Goal: Task Accomplishment & Management: Complete application form

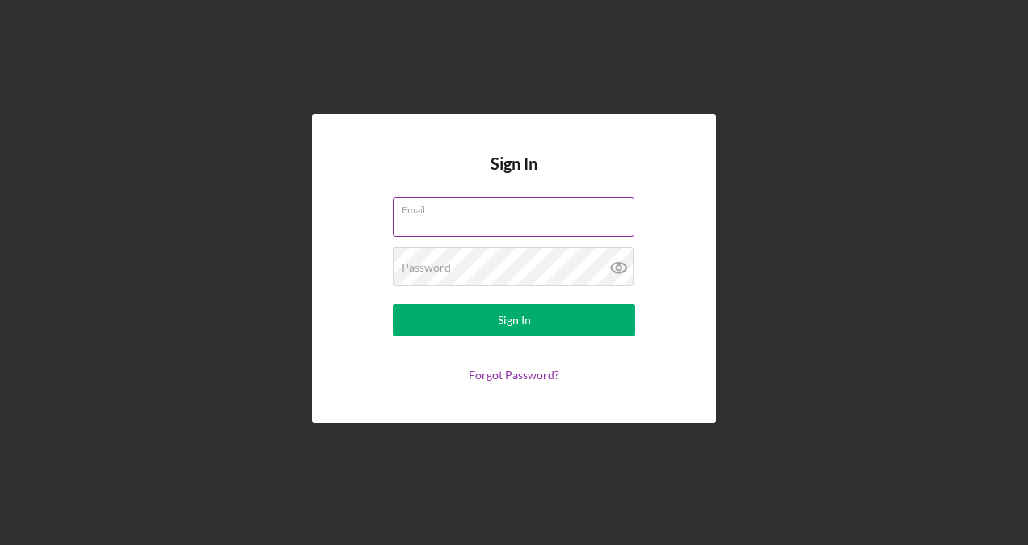
click at [495, 217] on input "Email" at bounding box center [514, 216] width 242 height 39
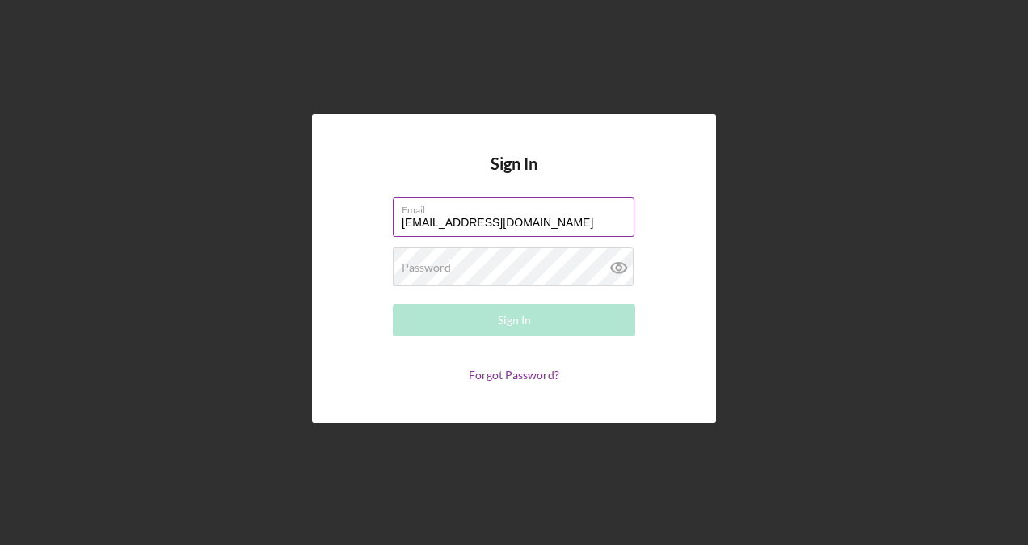
type input "[EMAIL_ADDRESS][DOMAIN_NAME]"
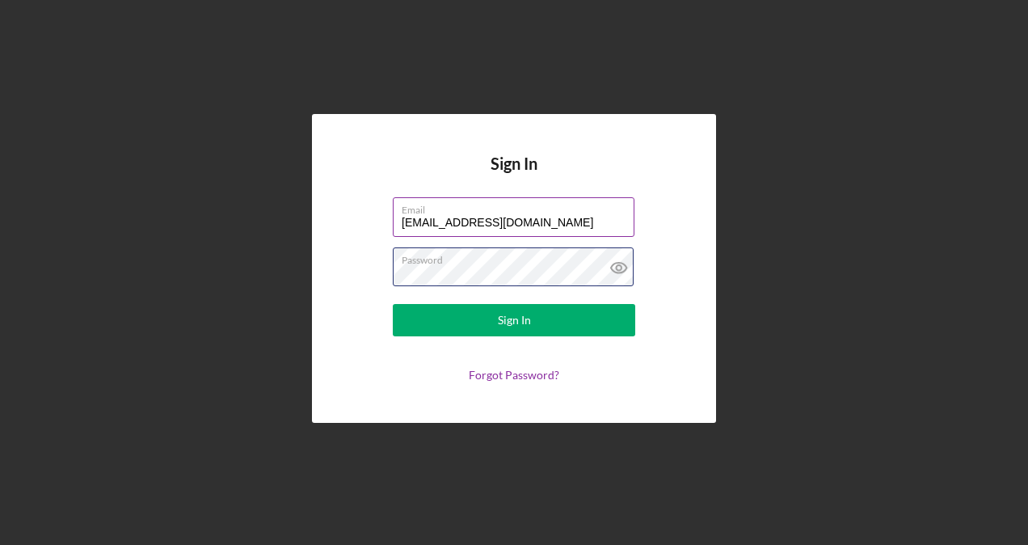
click at [393, 304] on button "Sign In" at bounding box center [514, 320] width 242 height 32
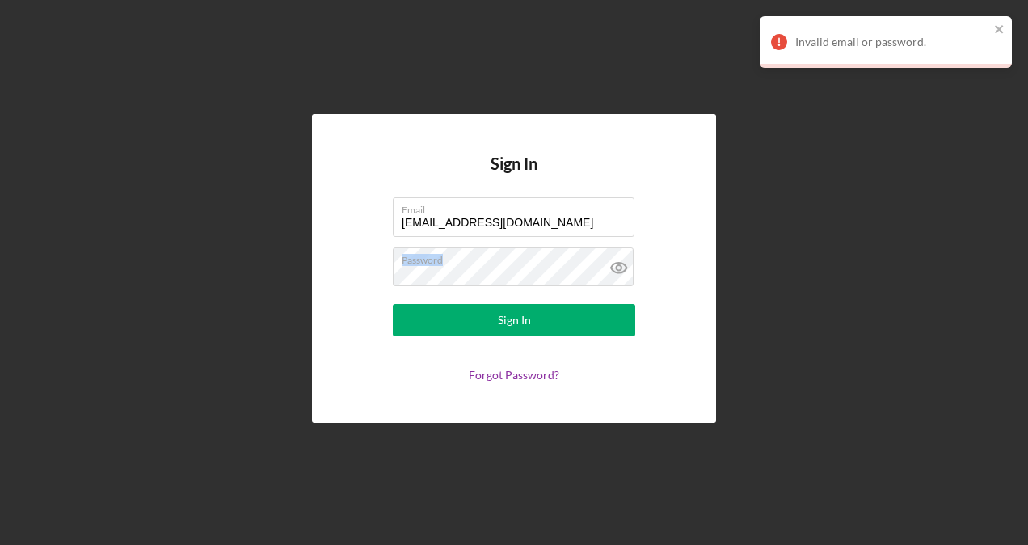
drag, startPoint x: 480, startPoint y: 264, endPoint x: 210, endPoint y: 247, distance: 270.5
click at [210, 247] on div "Sign In Email [EMAIL_ADDRESS][DOMAIN_NAME] Password Sign In Forgot Password?" at bounding box center [514, 268] width 1012 height 537
click at [619, 272] on icon at bounding box center [619, 267] width 40 height 40
click at [254, 255] on div "Sign In Email [EMAIL_ADDRESS][DOMAIN_NAME] Password Sign In Forgot Password?" at bounding box center [514, 268] width 1012 height 537
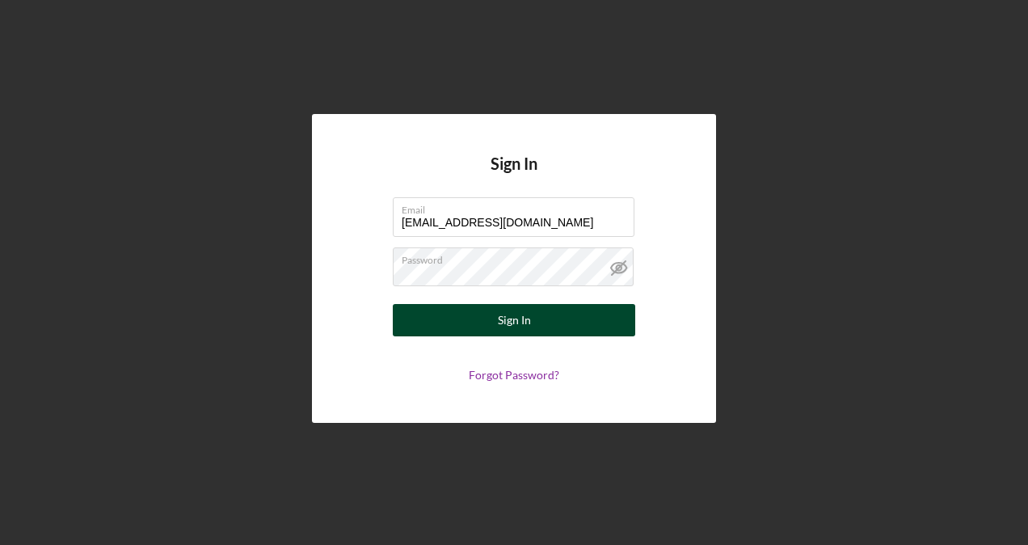
click at [500, 321] on div "Sign In" at bounding box center [514, 320] width 33 height 32
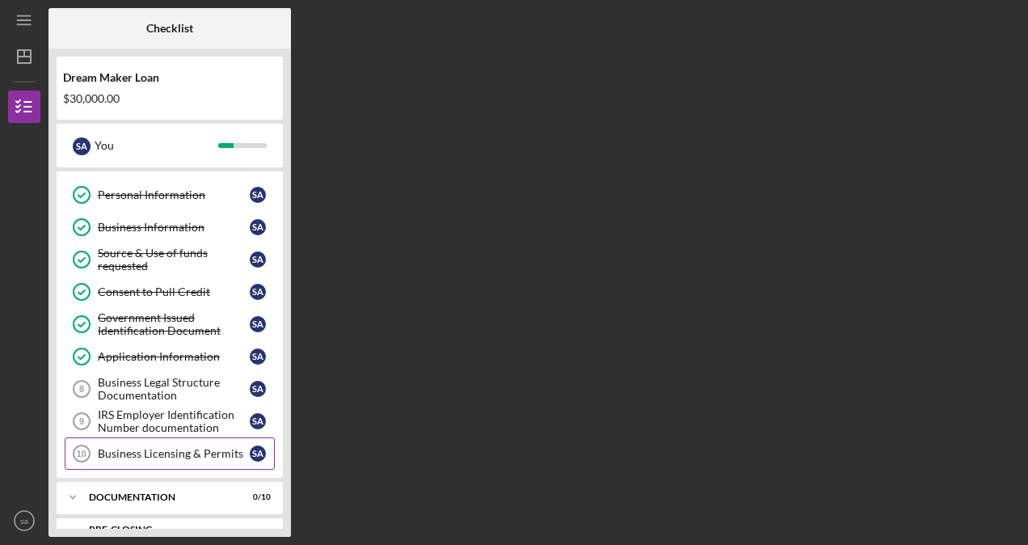
scroll to position [81, 0]
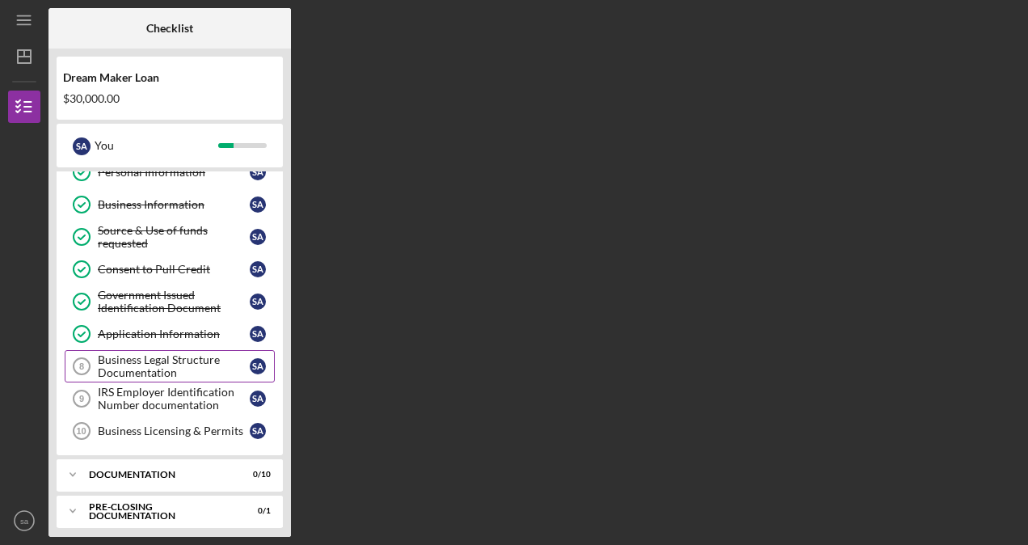
click at [196, 356] on div "Business Legal Structure Documentation" at bounding box center [174, 366] width 152 height 26
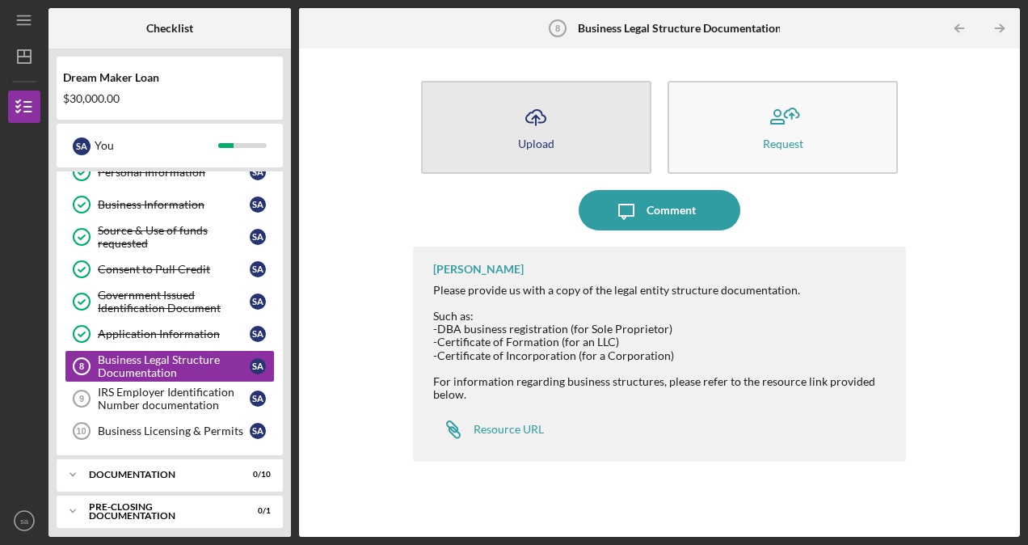
click at [539, 136] on button "Icon/Upload Upload" at bounding box center [536, 127] width 230 height 93
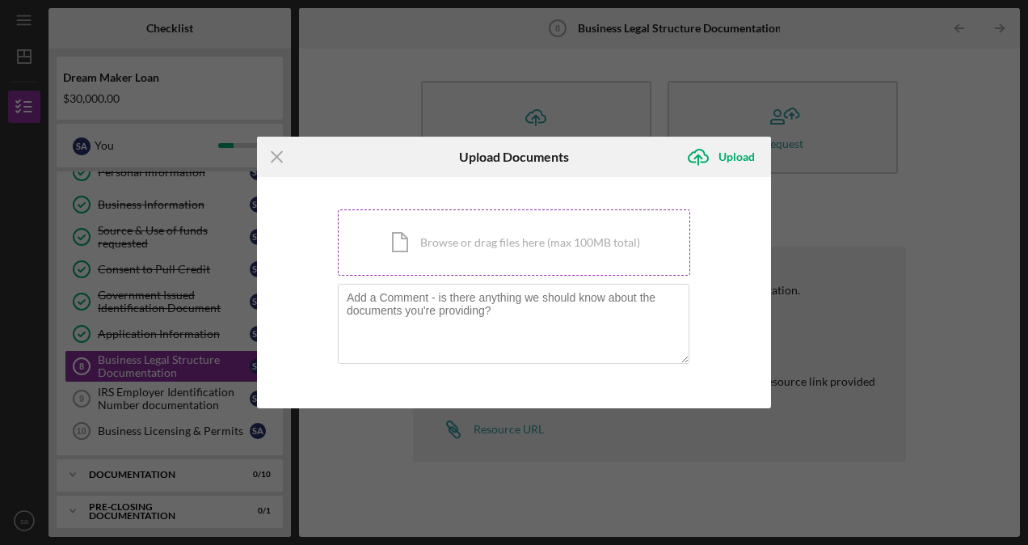
click at [456, 242] on div "Icon/Document Browse or drag files here (max 100MB total) Tap to choose files o…" at bounding box center [514, 242] width 352 height 66
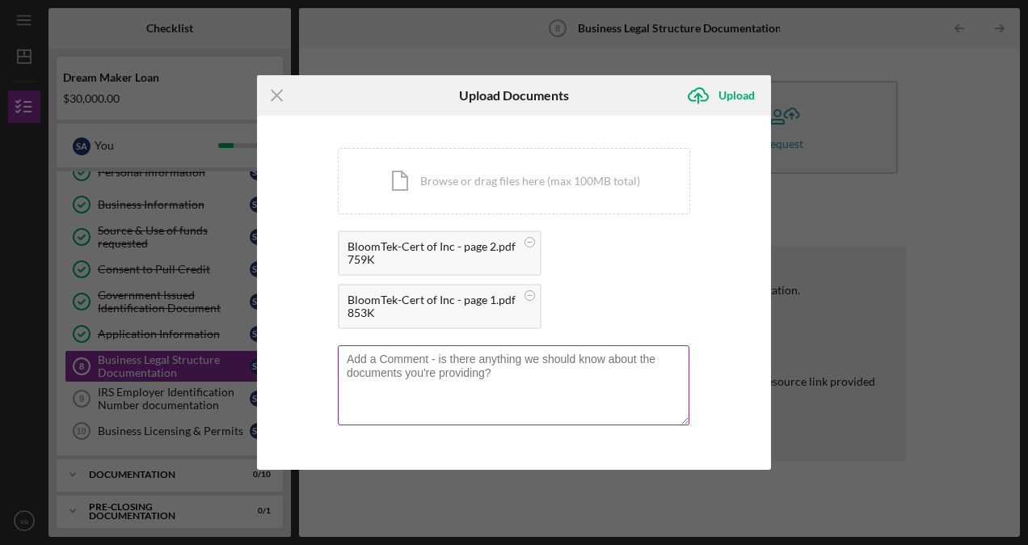
click at [539, 379] on textarea at bounding box center [514, 384] width 352 height 79
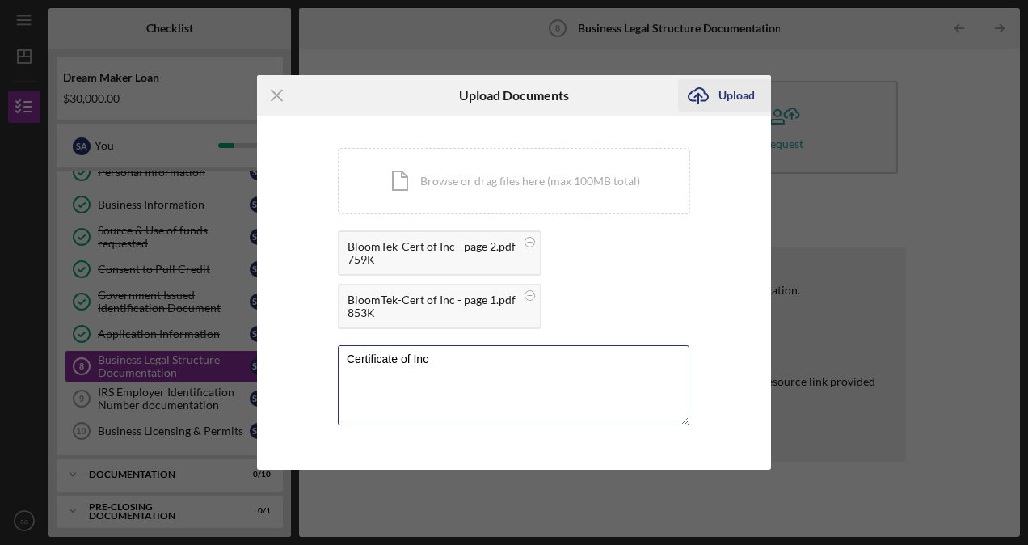
type textarea "Certificate of Inc"
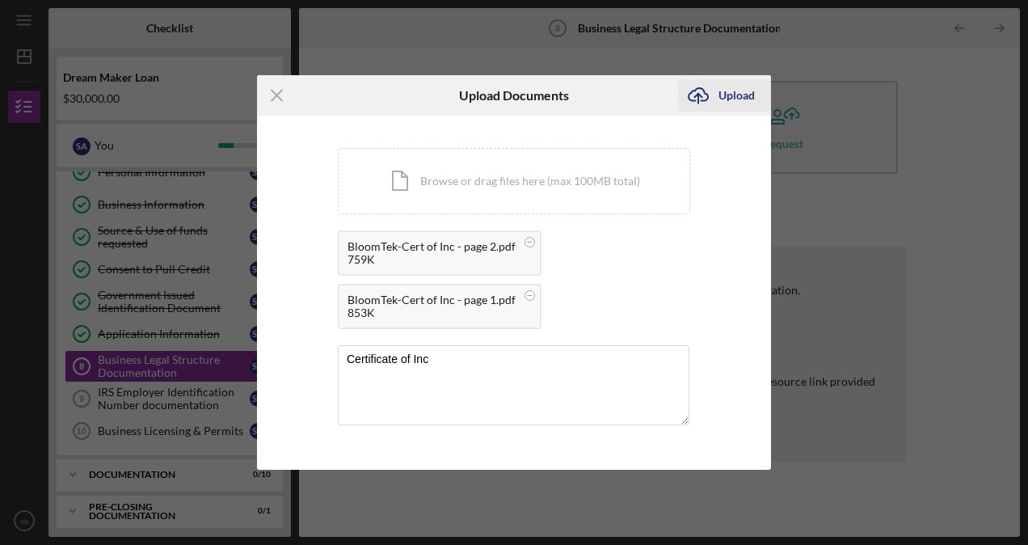
click at [743, 102] on div "Upload" at bounding box center [737, 95] width 36 height 32
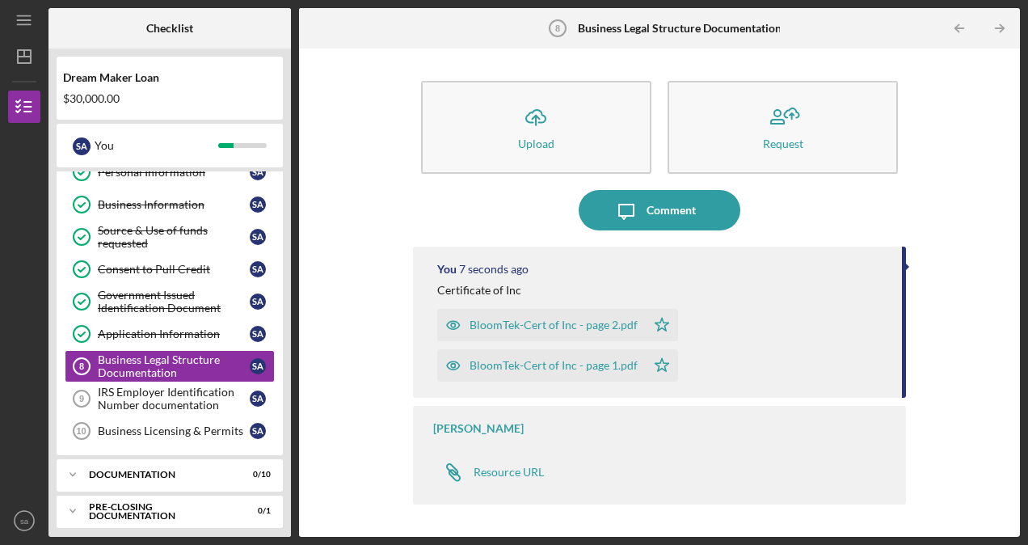
click at [343, 404] on div "Icon/Upload Upload Request Icon/Message Comment You 7 seconds ago Certificate o…" at bounding box center [659, 293] width 705 height 472
click at [1014, 418] on div "Icon/Upload Upload Request Icon/Message Comment You 10 seconds ago Certificate …" at bounding box center [659, 292] width 721 height 488
click at [189, 389] on div "IRS Employer Identification Number documentation" at bounding box center [174, 399] width 152 height 26
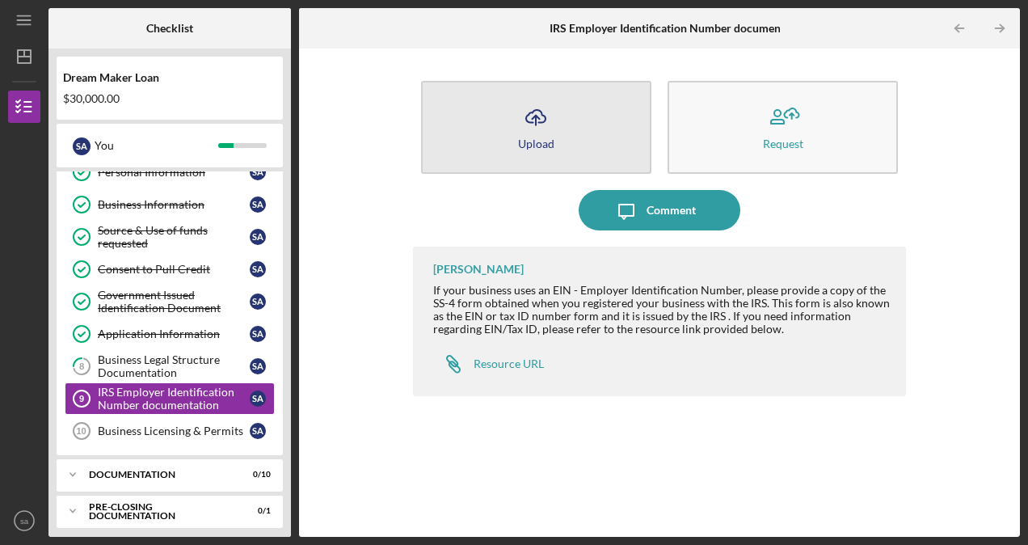
click at [531, 129] on icon "Icon/Upload" at bounding box center [536, 117] width 40 height 40
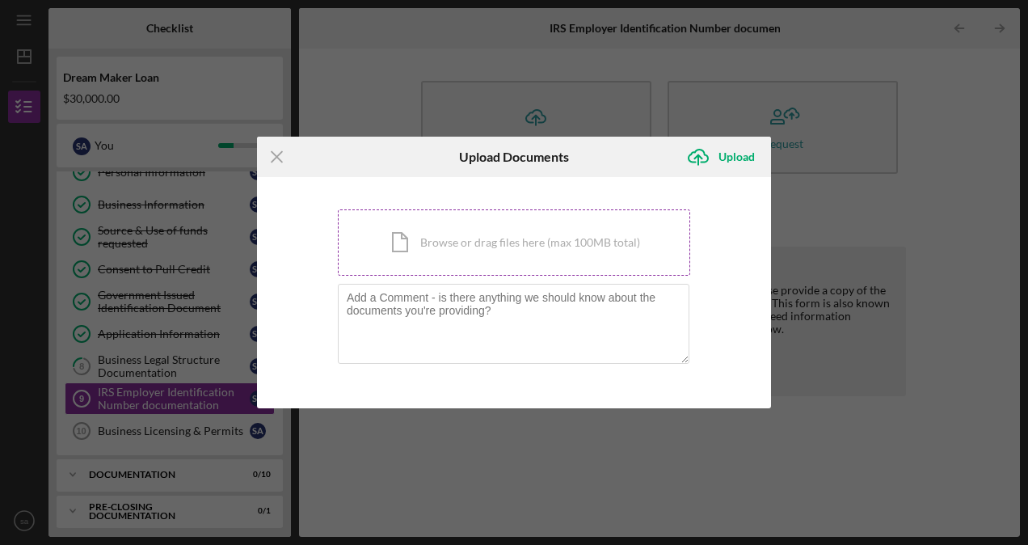
click at [464, 251] on div "Icon/Document Browse or drag files here (max 100MB total) Tap to choose files o…" at bounding box center [514, 242] width 352 height 66
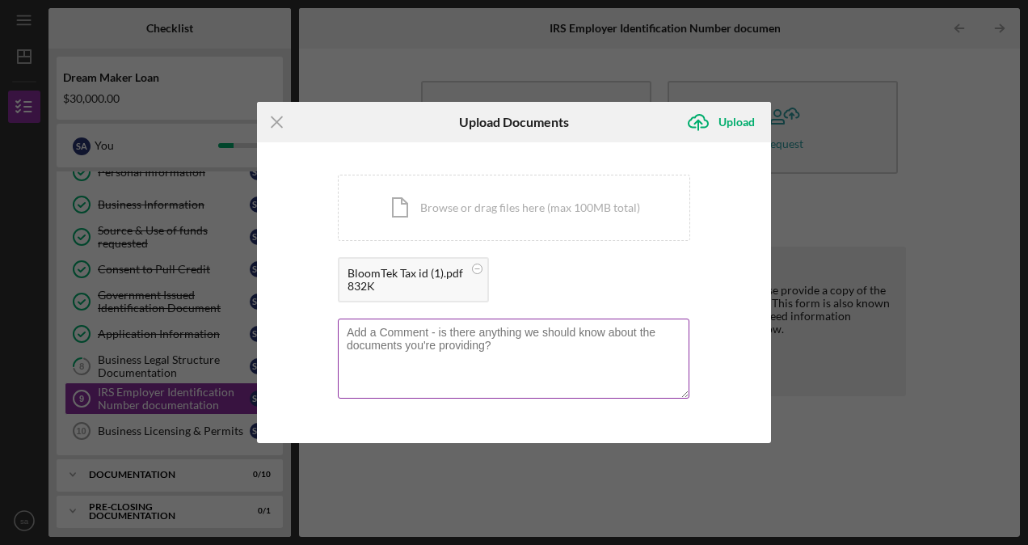
click at [458, 352] on textarea at bounding box center [514, 357] width 352 height 79
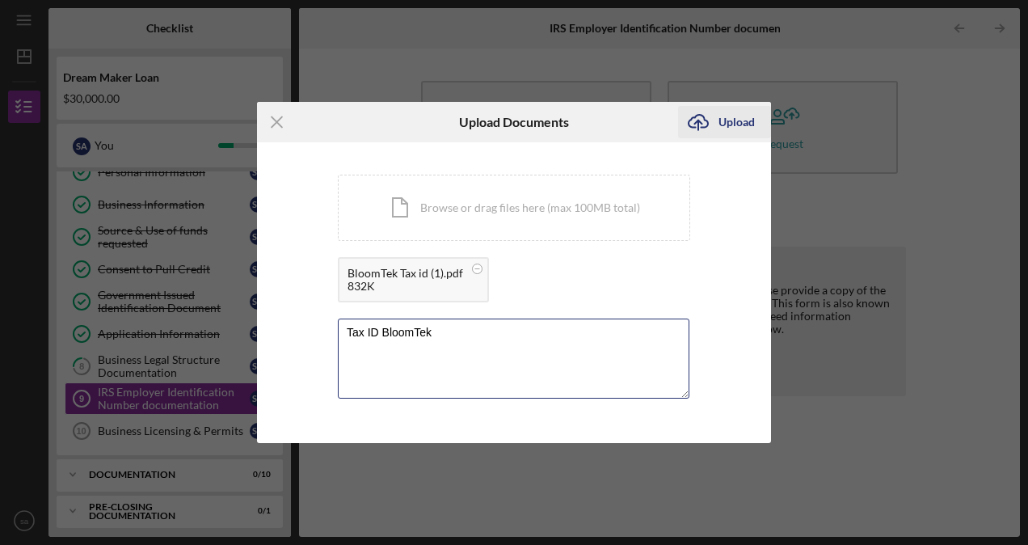
type textarea "Tax ID BloomTek"
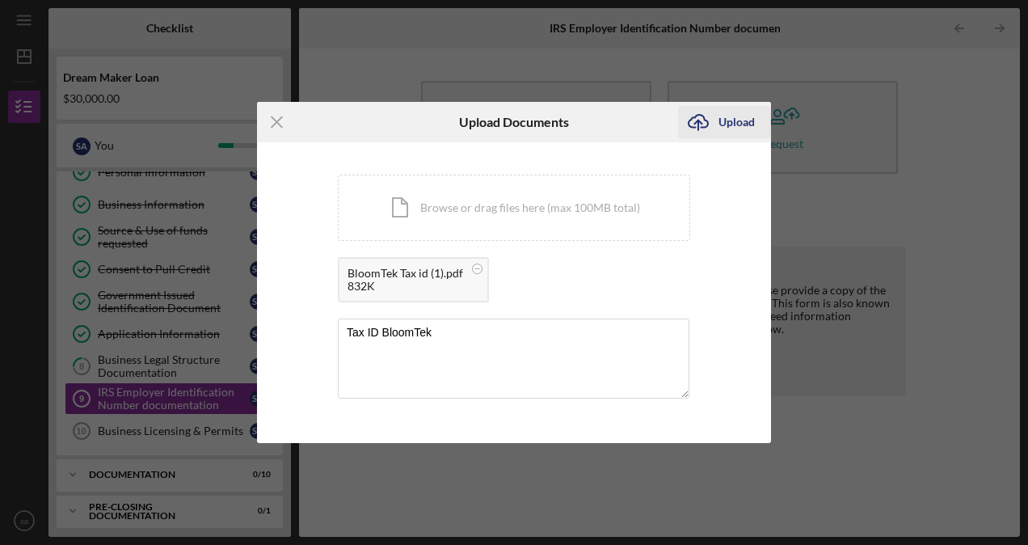
click at [736, 119] on div "Upload" at bounding box center [737, 122] width 36 height 32
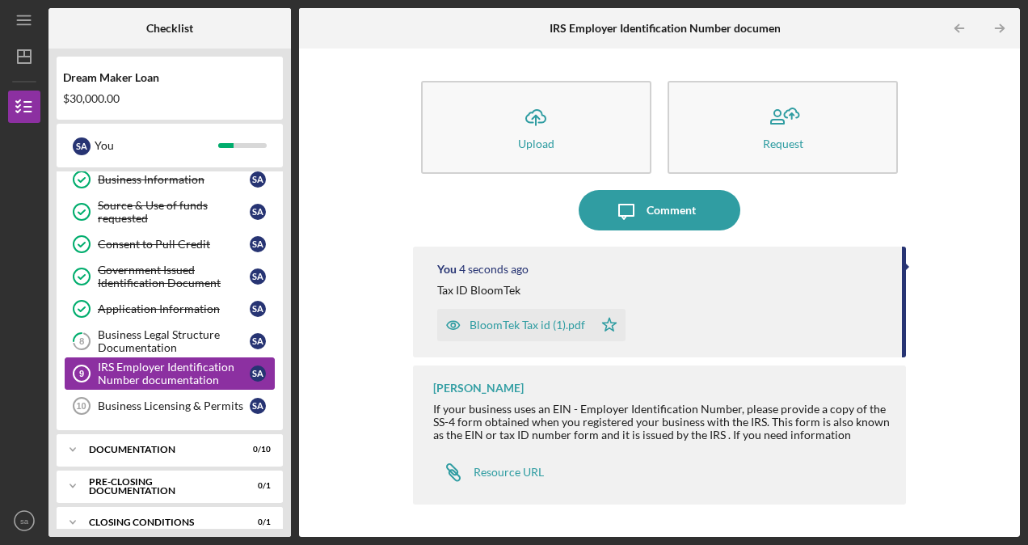
scroll to position [119, 0]
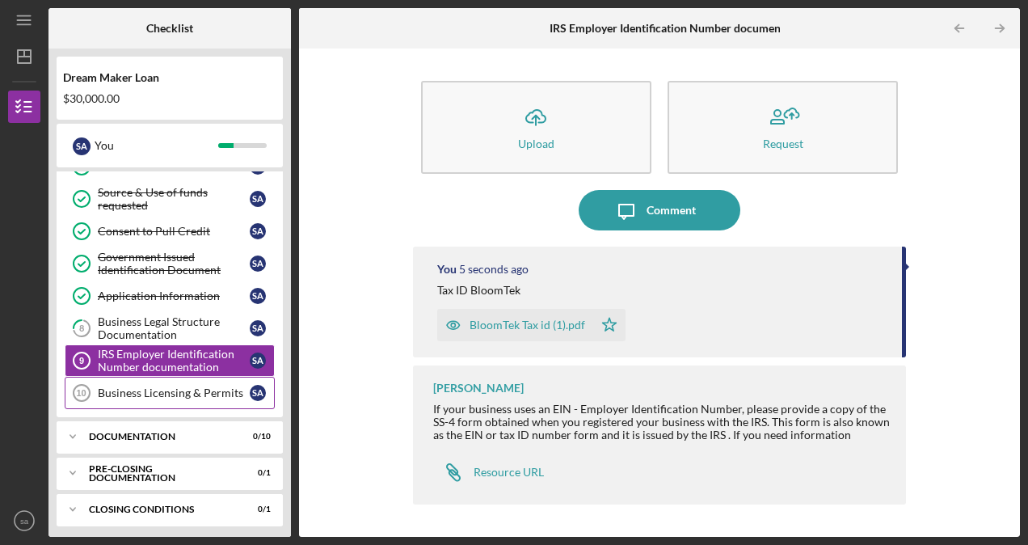
click at [213, 390] on div "Business Licensing & Permits" at bounding box center [174, 392] width 152 height 13
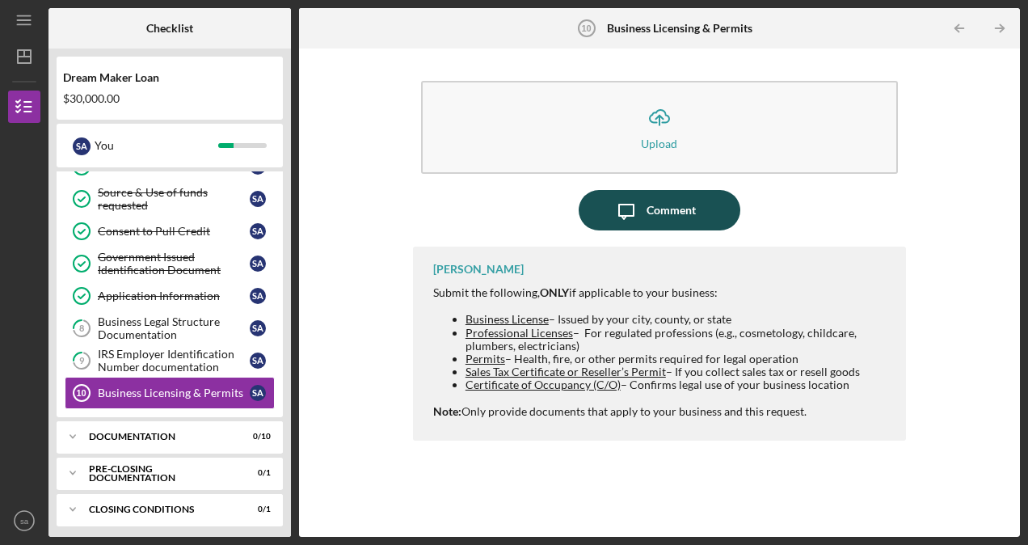
click at [661, 218] on div "Comment" at bounding box center [671, 210] width 49 height 40
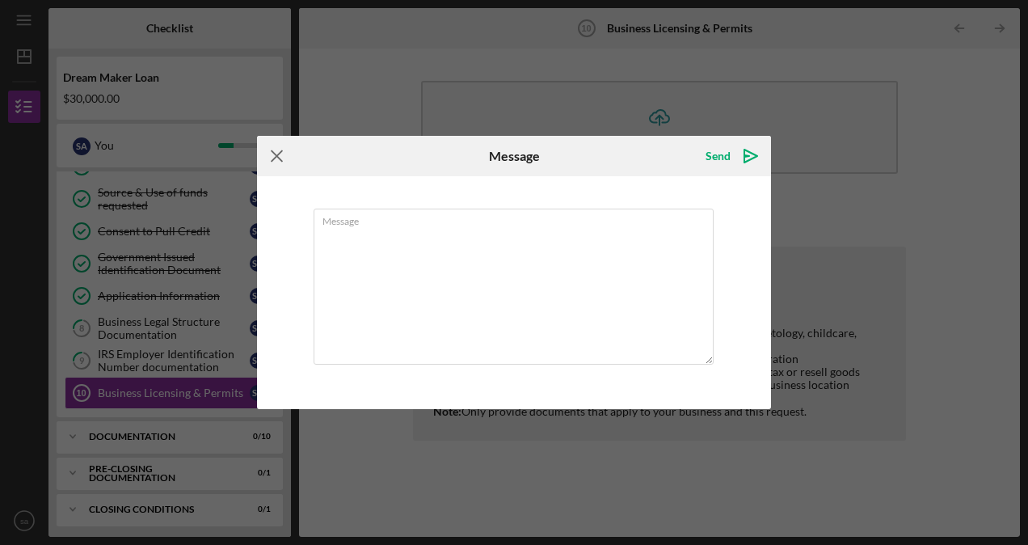
click at [281, 158] on icon "Icon/Menu Close" at bounding box center [277, 156] width 40 height 40
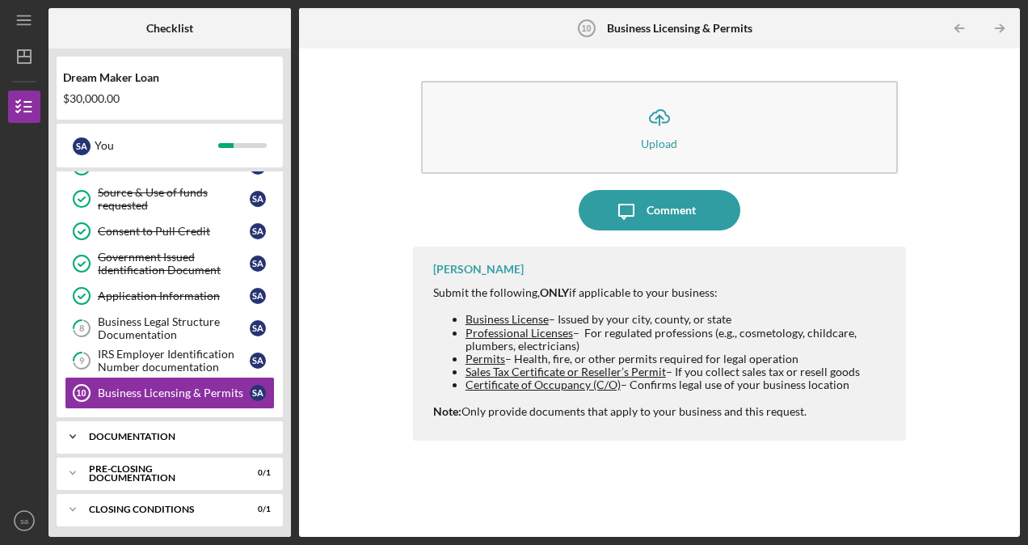
click at [74, 435] on polyline at bounding box center [72, 436] width 5 height 3
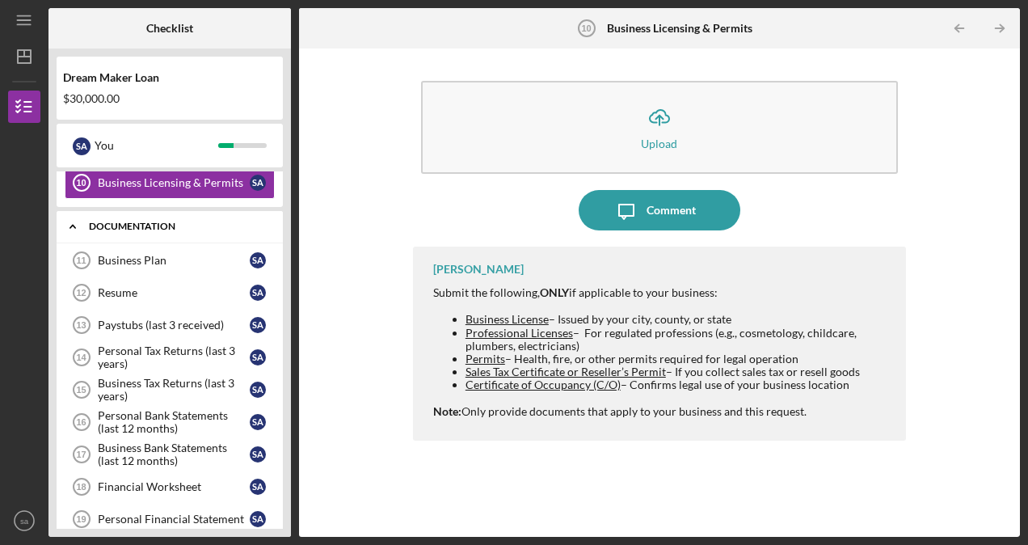
scroll to position [361, 0]
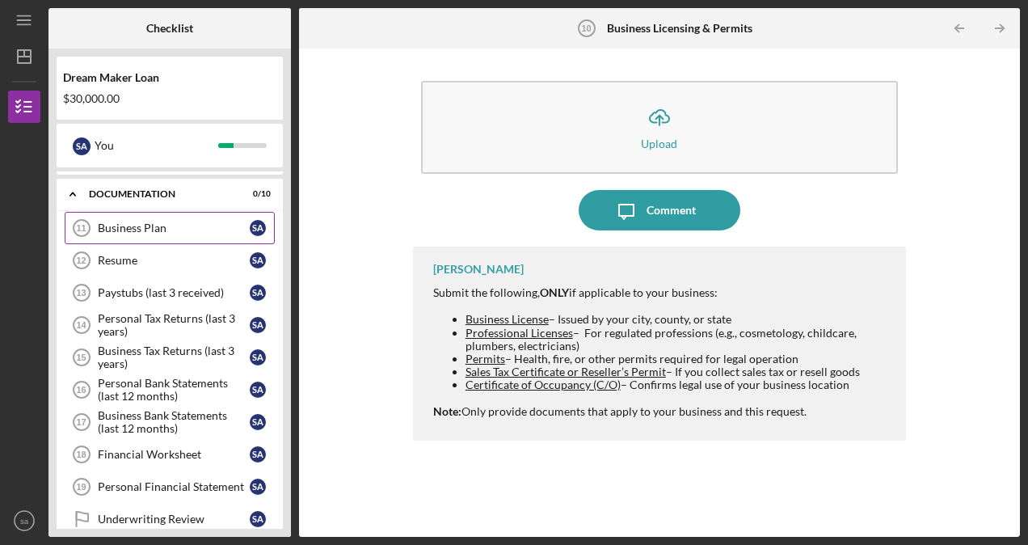
click at [176, 225] on div "Business Plan" at bounding box center [174, 227] width 152 height 13
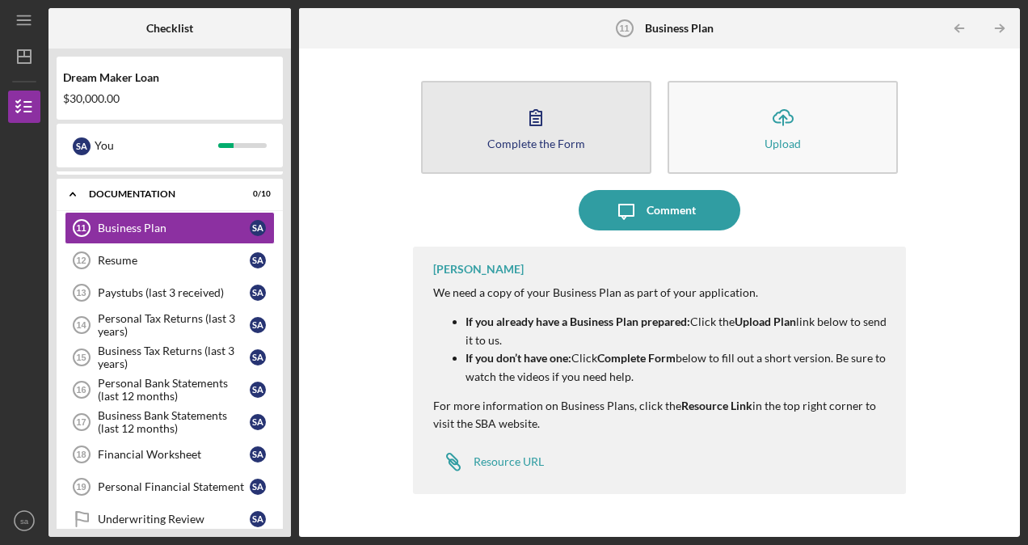
click at [527, 124] on icon "button" at bounding box center [536, 117] width 40 height 40
